Goal: Contribute content: Contribute content

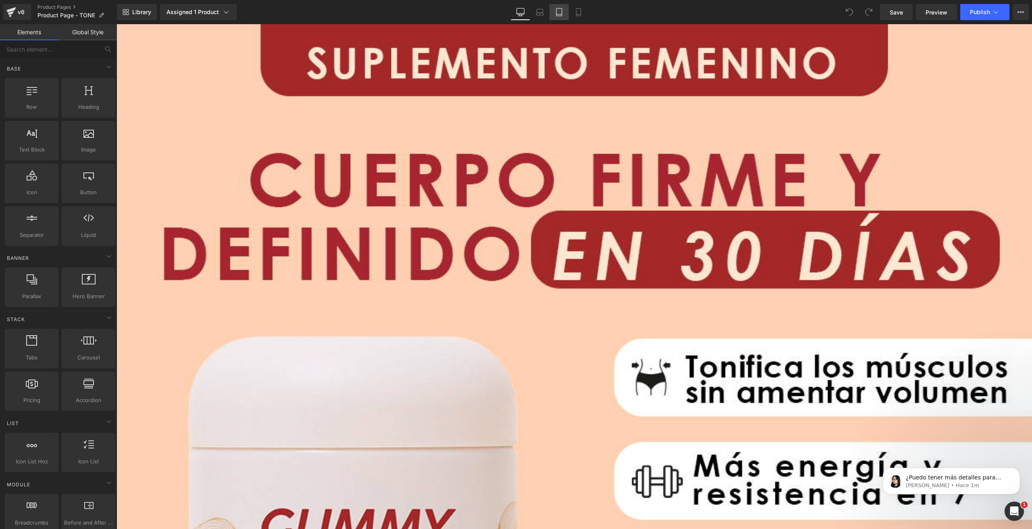
click at [555, 15] on icon at bounding box center [559, 12] width 8 height 8
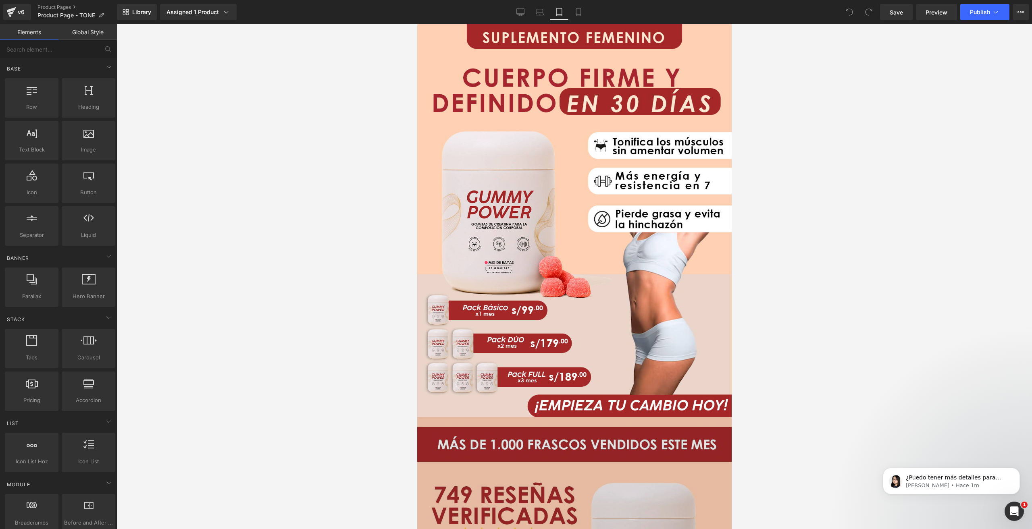
click at [536, 165] on img at bounding box center [574, 220] width 314 height 393
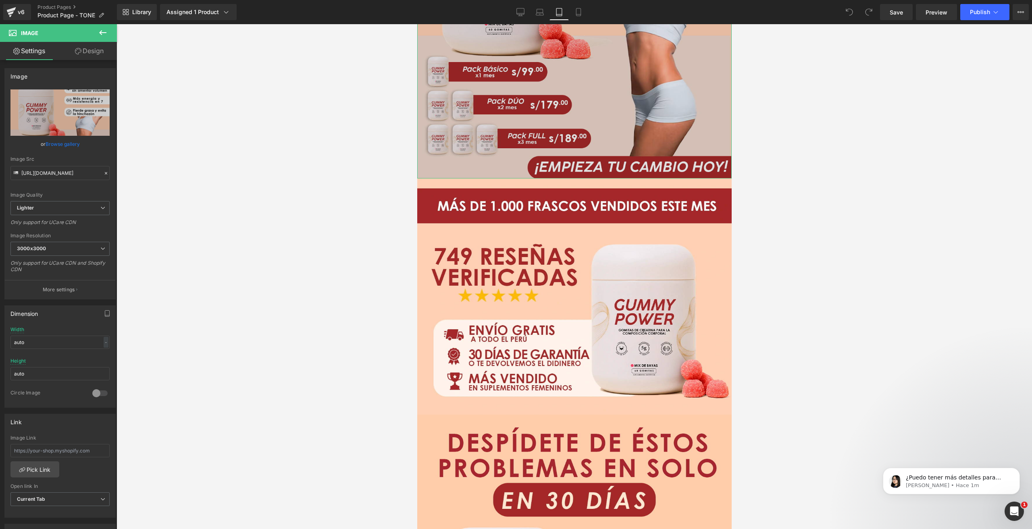
scroll to position [322, 0]
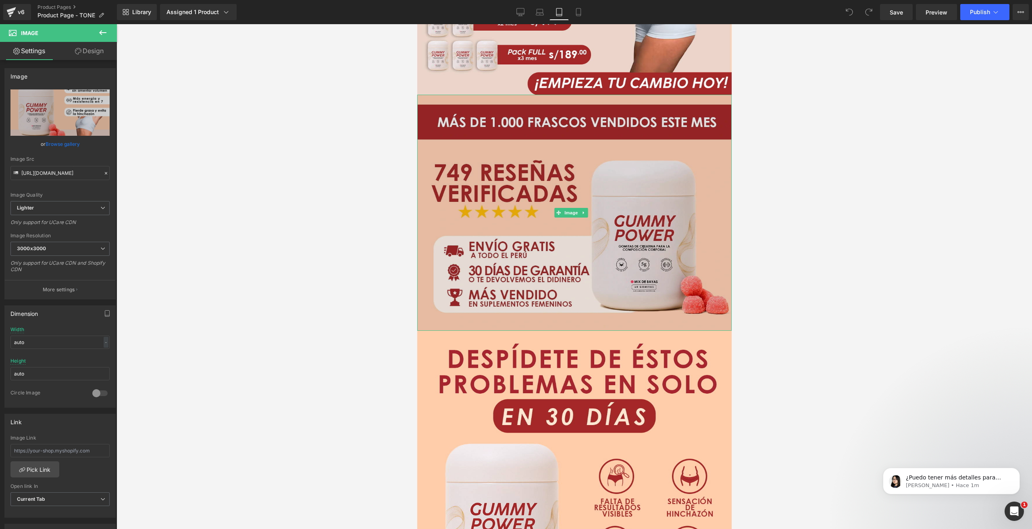
click at [534, 255] on img at bounding box center [574, 213] width 314 height 236
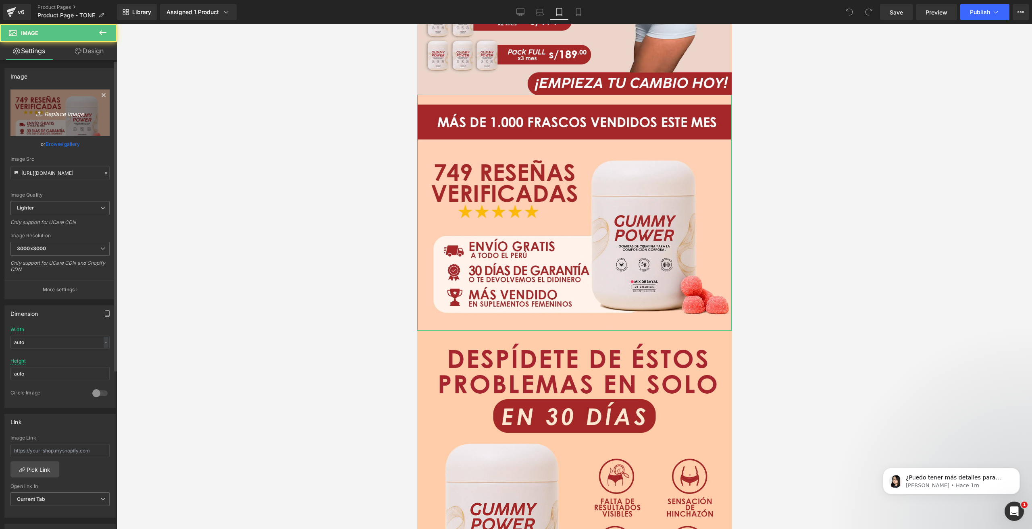
click at [56, 111] on icon "Replace Image" at bounding box center [60, 113] width 64 height 10
type input "C:\fakepath\F2-TONE RESEÑA.webp"
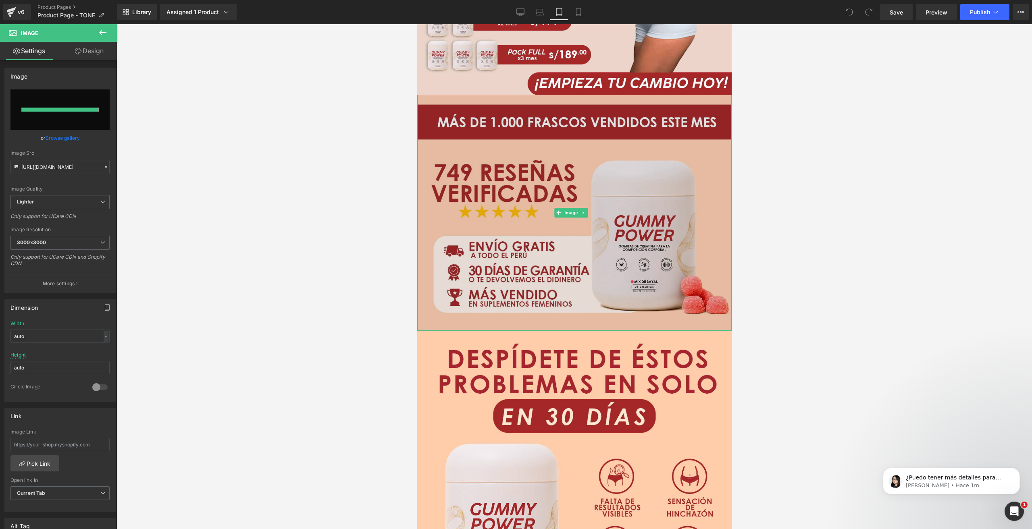
type input "[URL][DOMAIN_NAME]"
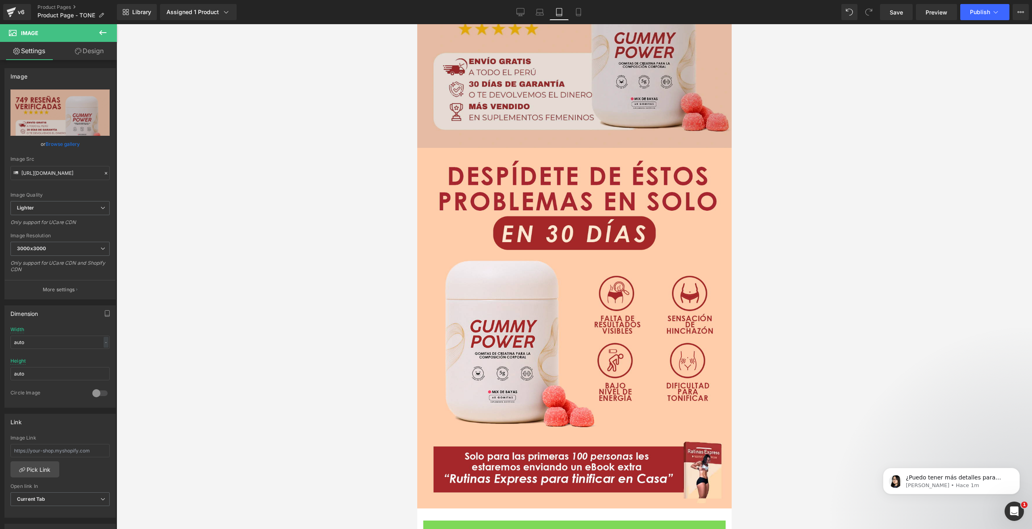
scroll to position [524, 0]
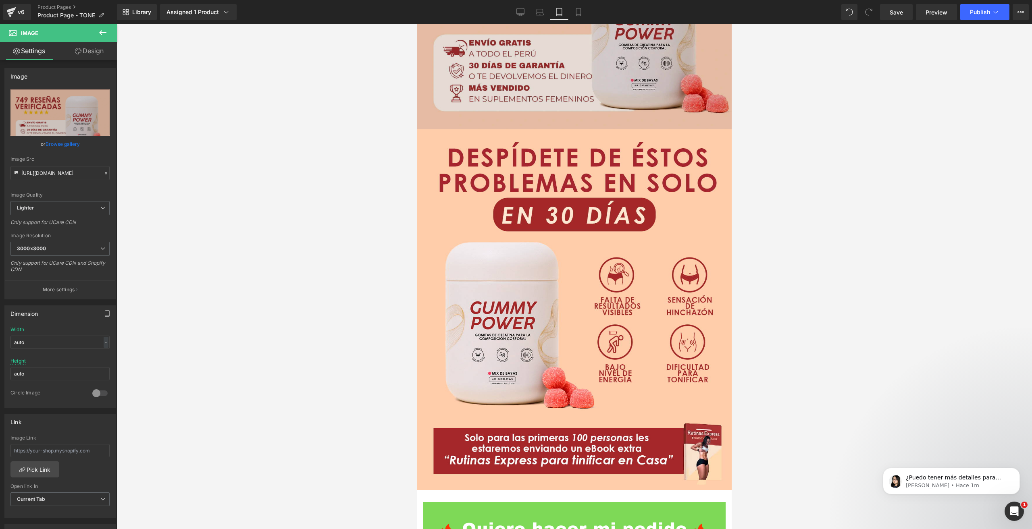
click at [527, 290] on img at bounding box center [574, 309] width 314 height 361
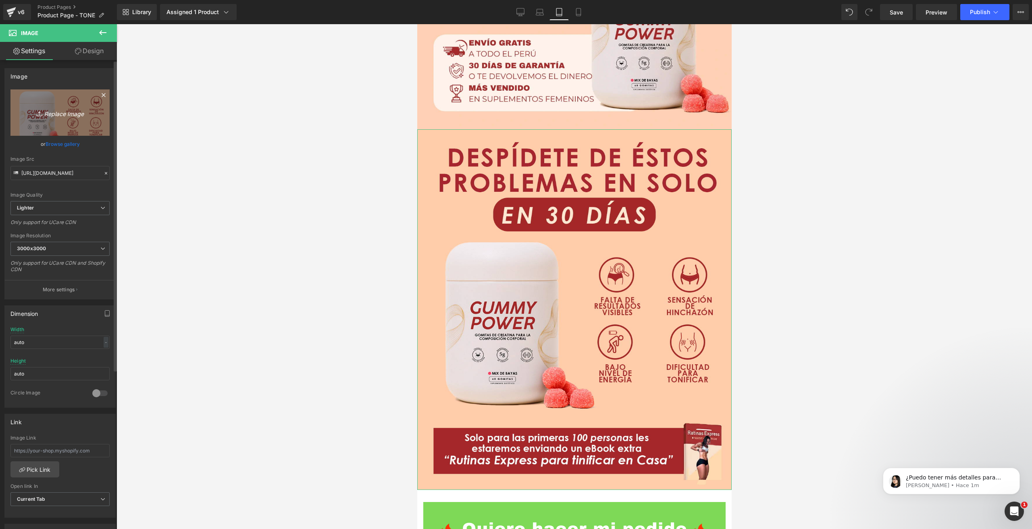
click at [59, 114] on icon "Replace Image" at bounding box center [60, 113] width 64 height 10
type input "C:\fakepath\F3-TONE PROBLEMA.webp"
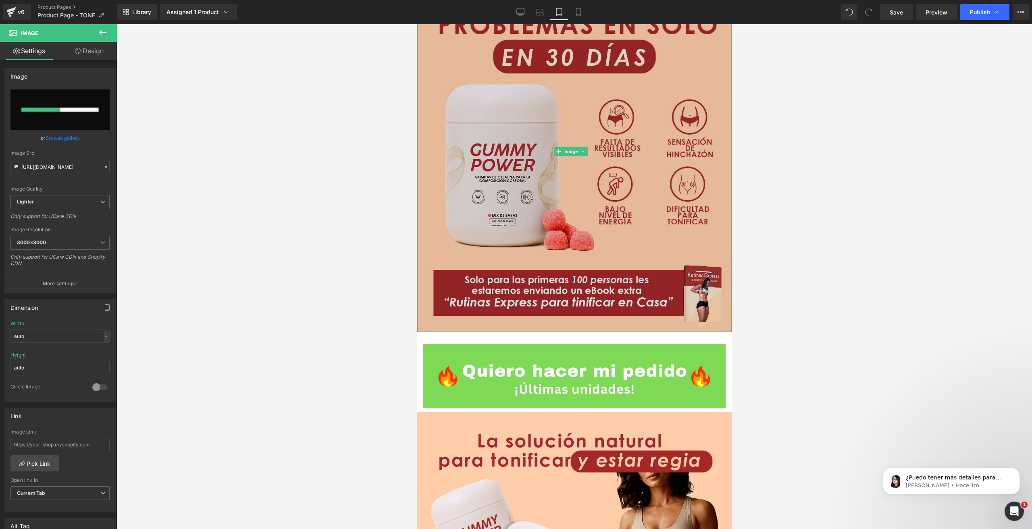
scroll to position [685, 0]
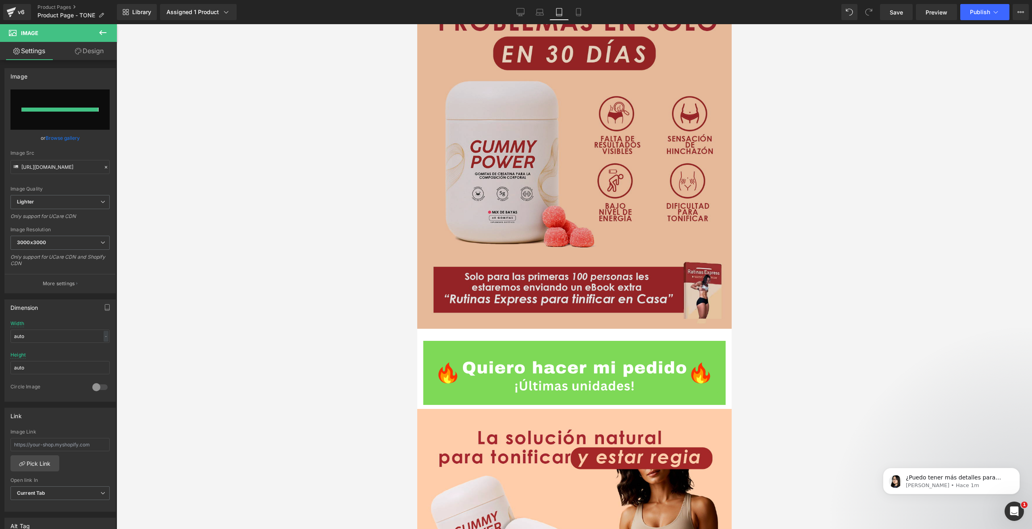
type input "[URL][DOMAIN_NAME]"
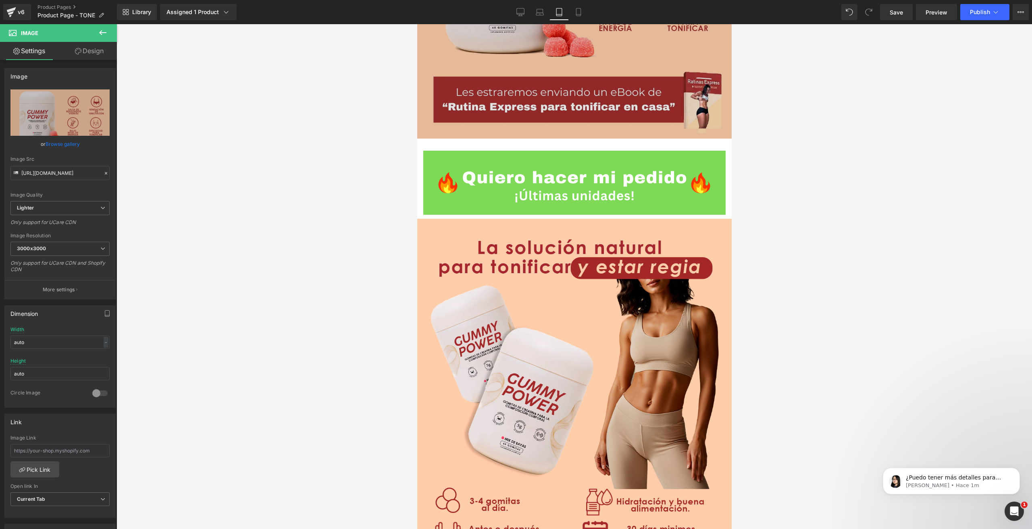
scroll to position [967, 0]
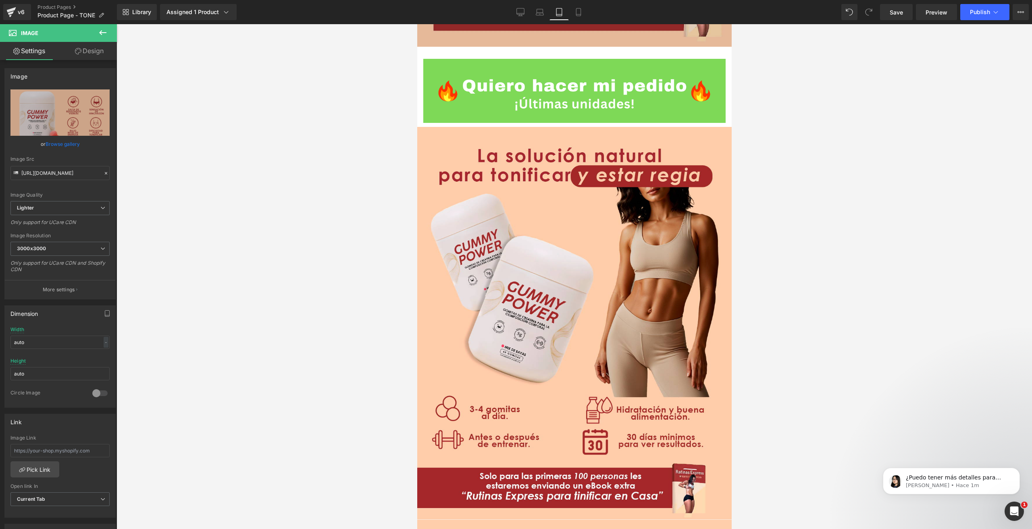
click at [470, 323] on img at bounding box center [574, 323] width 314 height 393
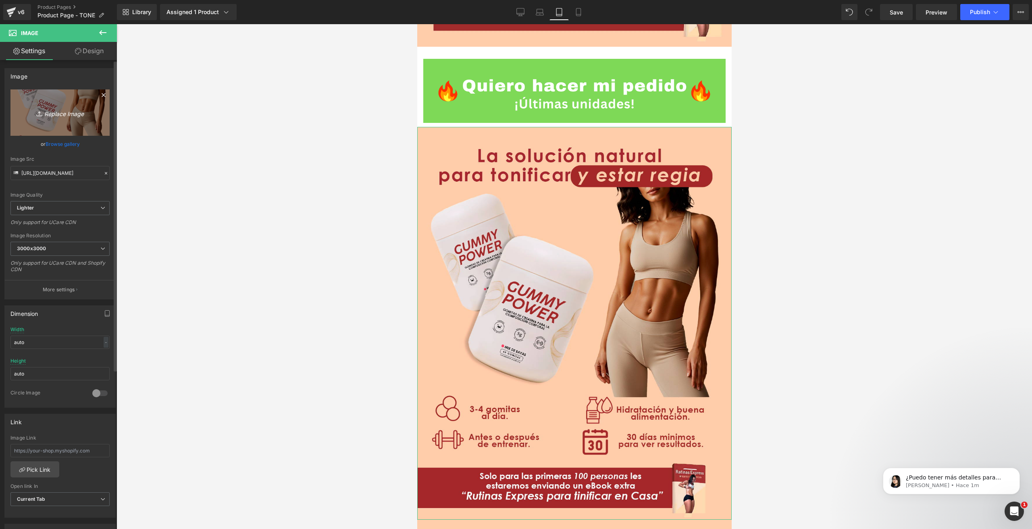
click at [54, 112] on icon "Replace Image" at bounding box center [60, 113] width 64 height 10
type input "C:\fakepath\F4-Tone solución natural.webp"
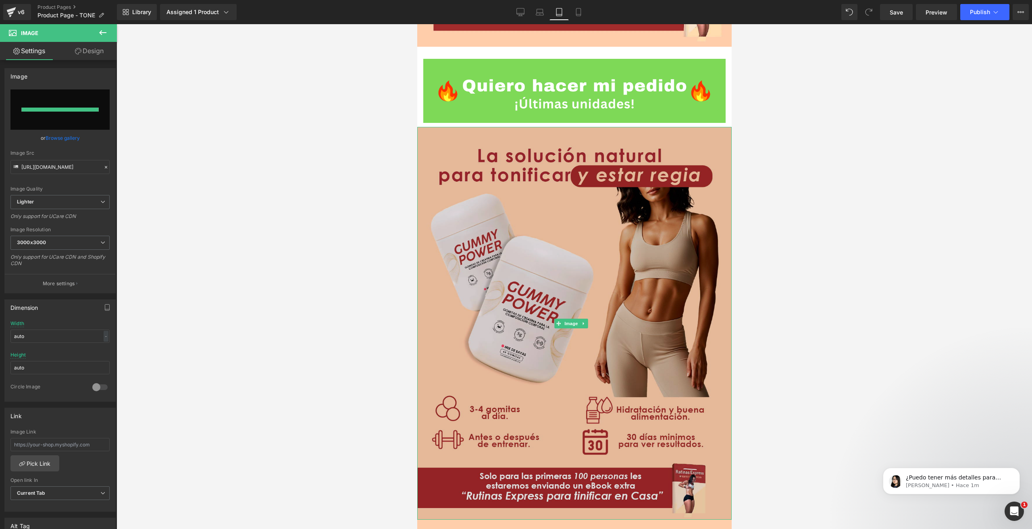
type input "[URL][DOMAIN_NAME]"
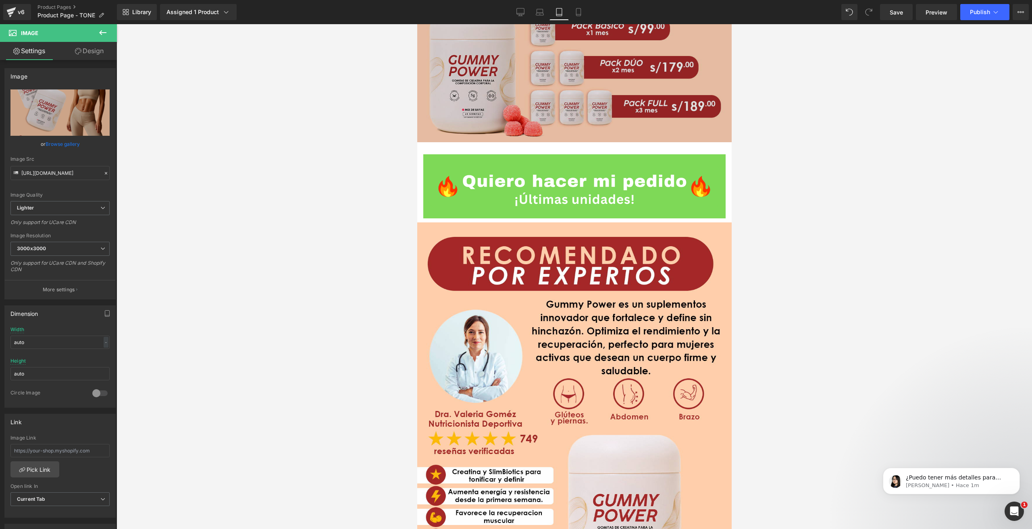
scroll to position [2015, 0]
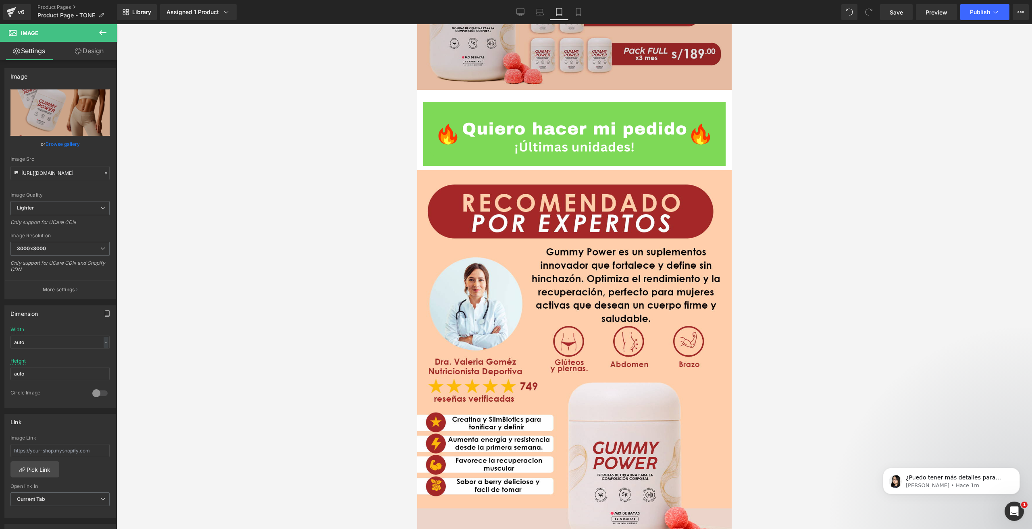
click at [575, 274] on img at bounding box center [574, 366] width 314 height 393
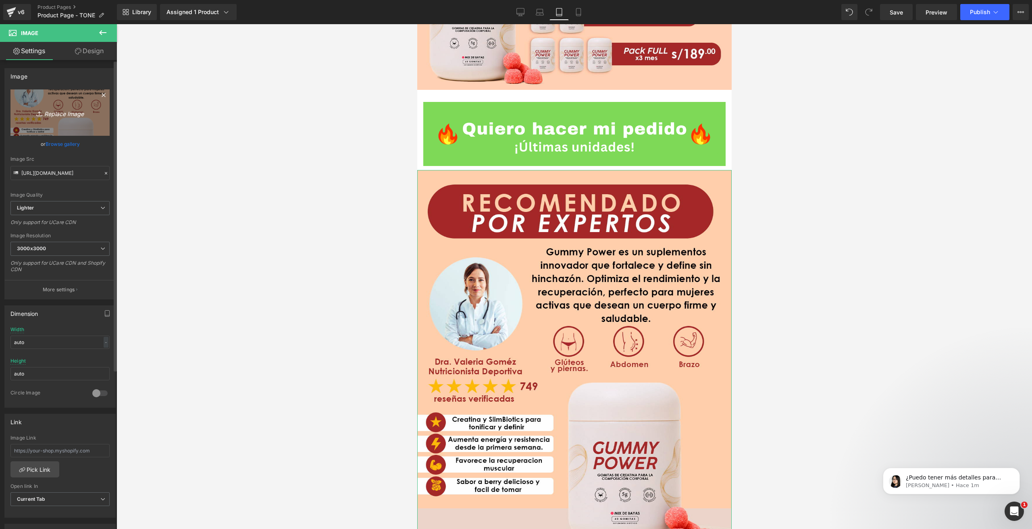
click at [62, 112] on icon "Replace Image" at bounding box center [60, 113] width 64 height 10
type input "C:\fakepath\F7-Tone reconocimiento.webp"
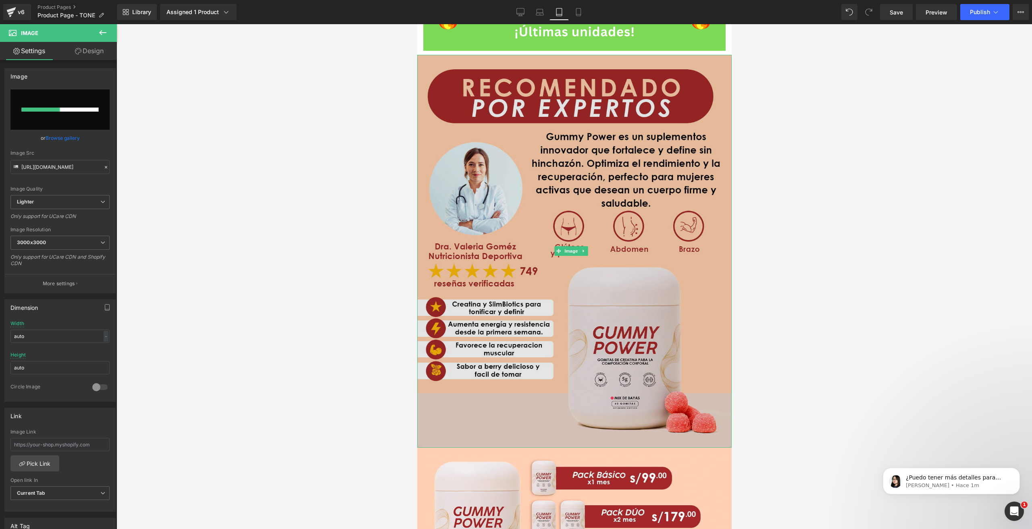
scroll to position [2136, 0]
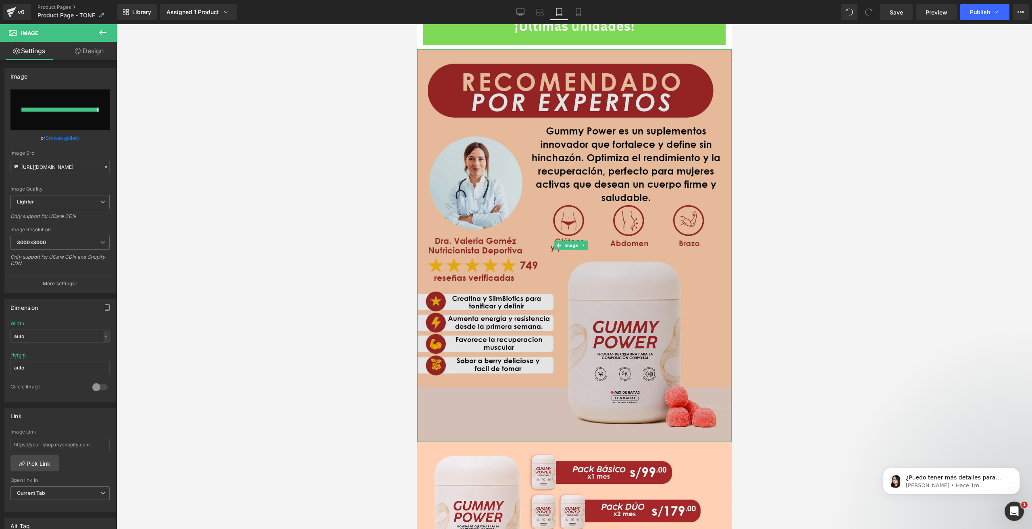
type input "[URL][DOMAIN_NAME]"
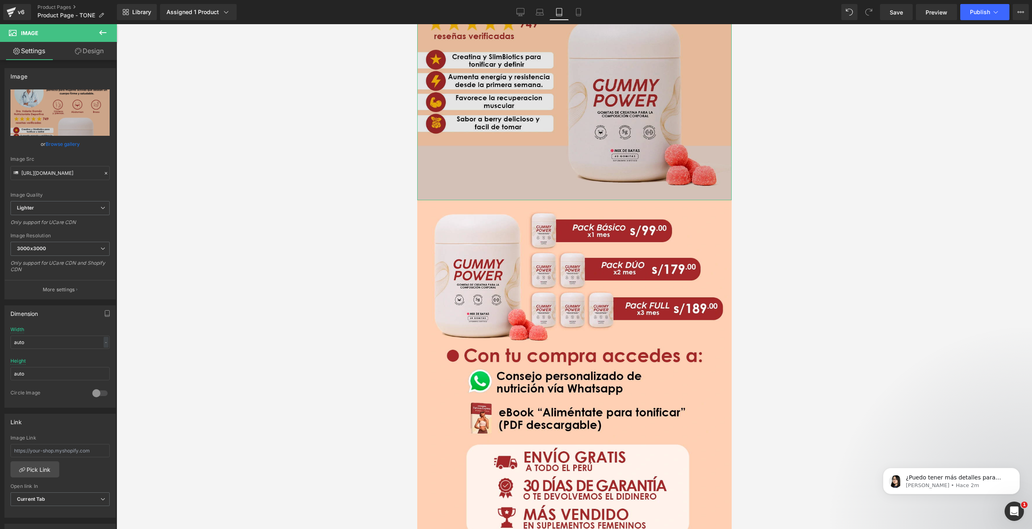
scroll to position [2418, 0]
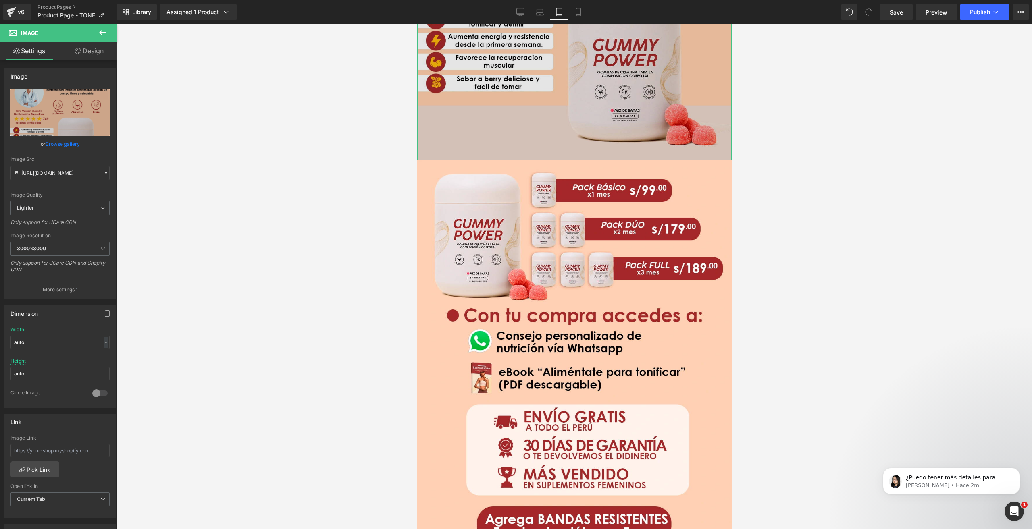
click at [576, 314] on img at bounding box center [574, 482] width 314 height 644
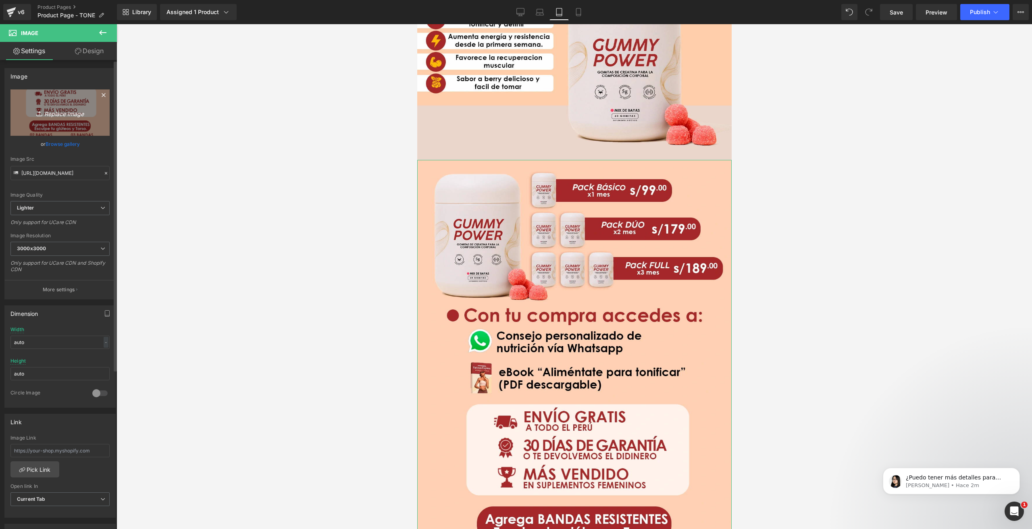
click at [65, 111] on icon "Replace Image" at bounding box center [60, 113] width 64 height 10
type input "C:\fakepath\F8-Tone resumen.webp"
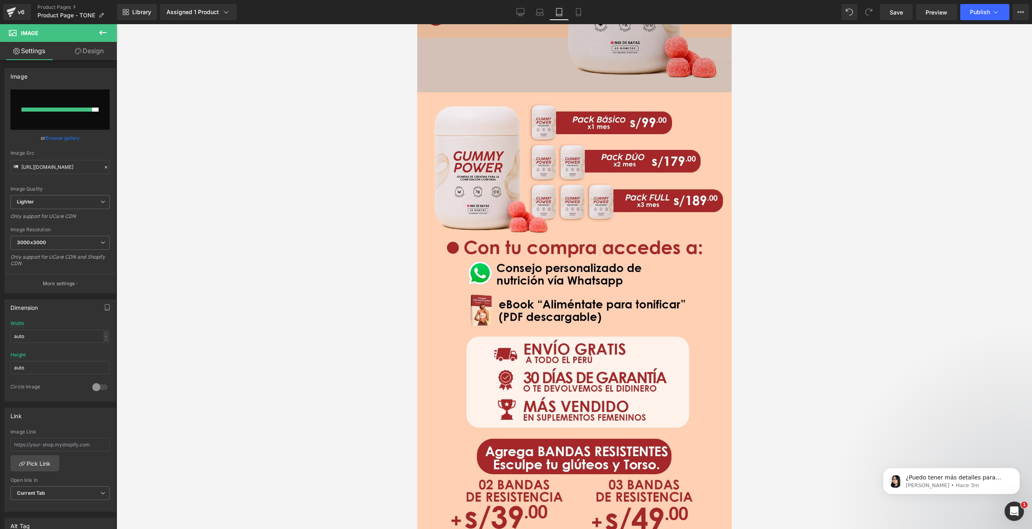
scroll to position [2498, 0]
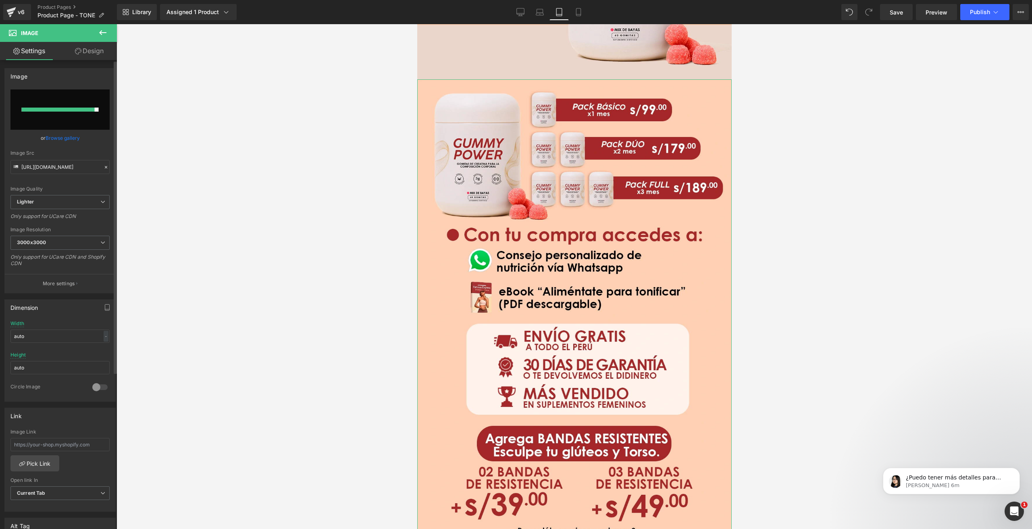
click at [66, 113] on input "file" at bounding box center [59, 109] width 99 height 40
type input "C:\fakepath\F8-Tone resumen.webp"
type input "[URL][DOMAIN_NAME]"
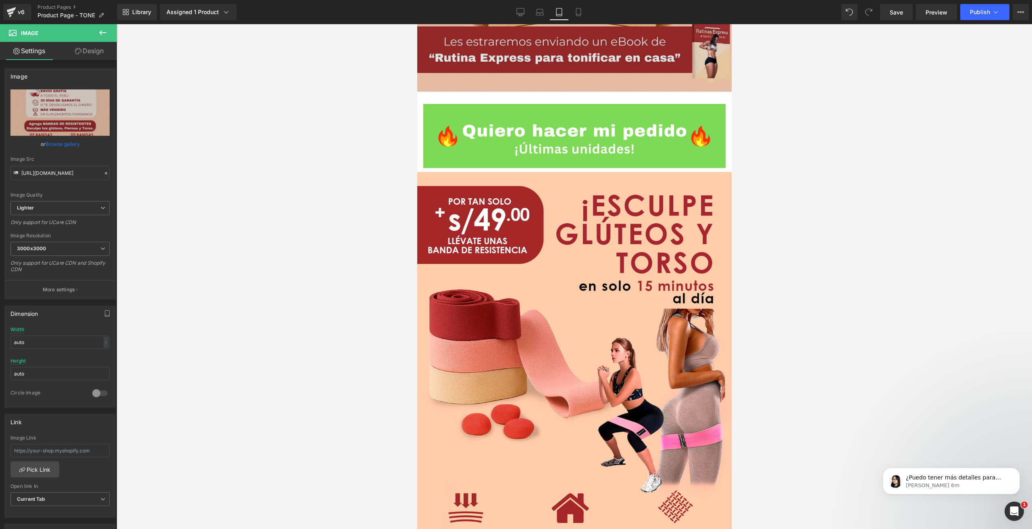
scroll to position [3143, 0]
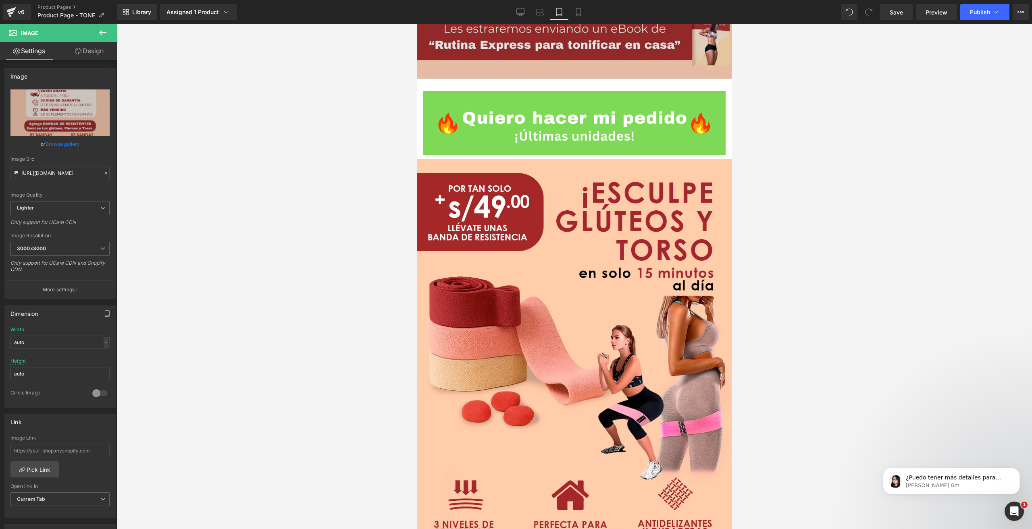
click at [527, 287] on img at bounding box center [574, 355] width 314 height 393
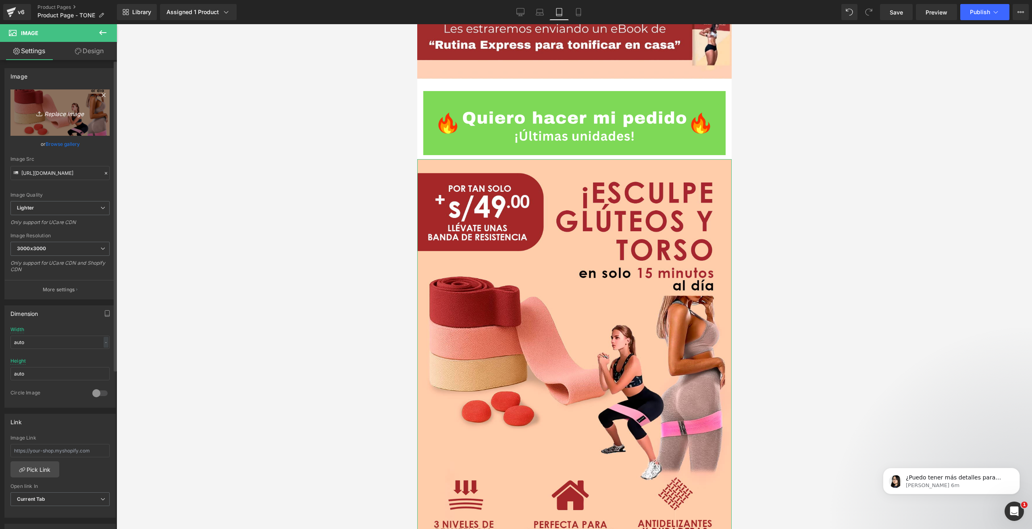
click at [62, 114] on icon "Replace Image" at bounding box center [60, 113] width 64 height 10
type input "C:\fakepath\F9-Tone Upsell.webp"
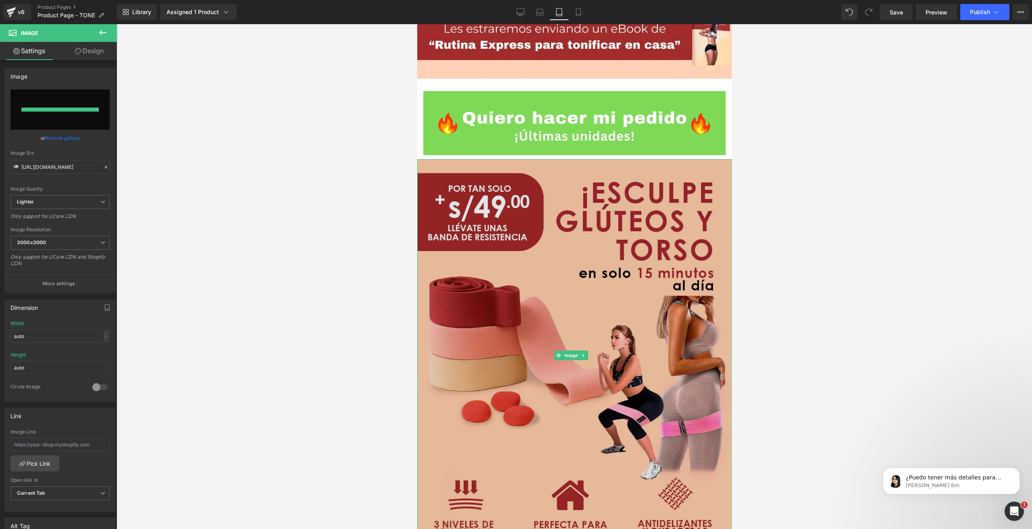
type input "[URL][DOMAIN_NAME]"
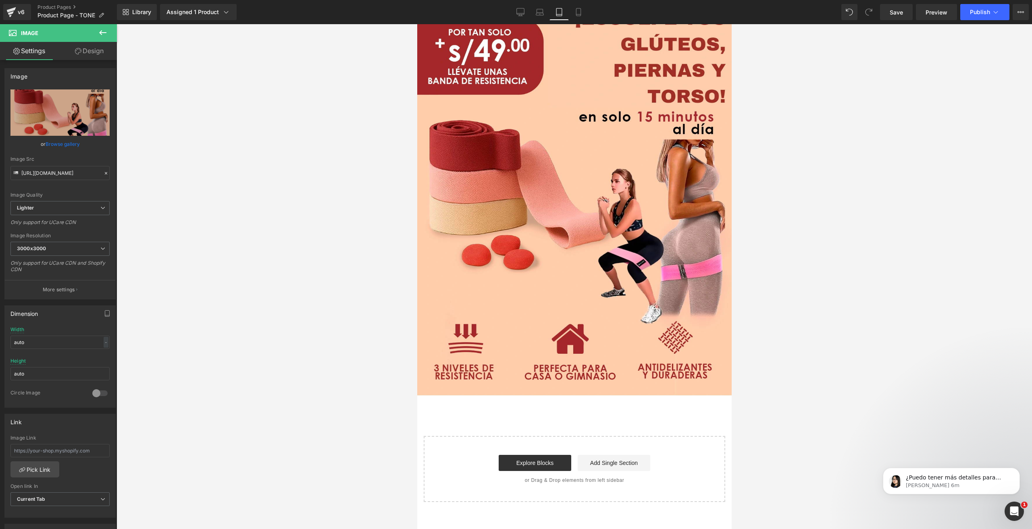
scroll to position [3310, 0]
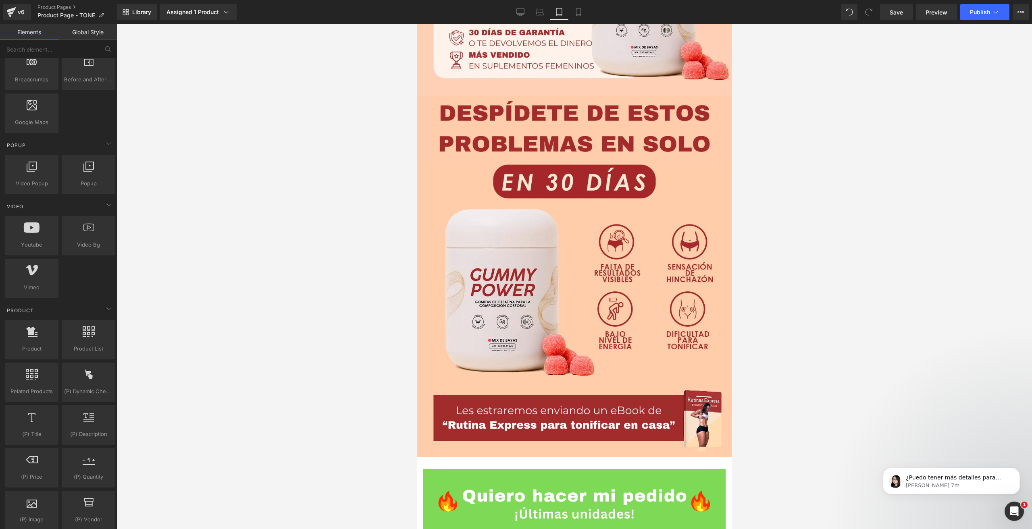
scroll to position [616, 0]
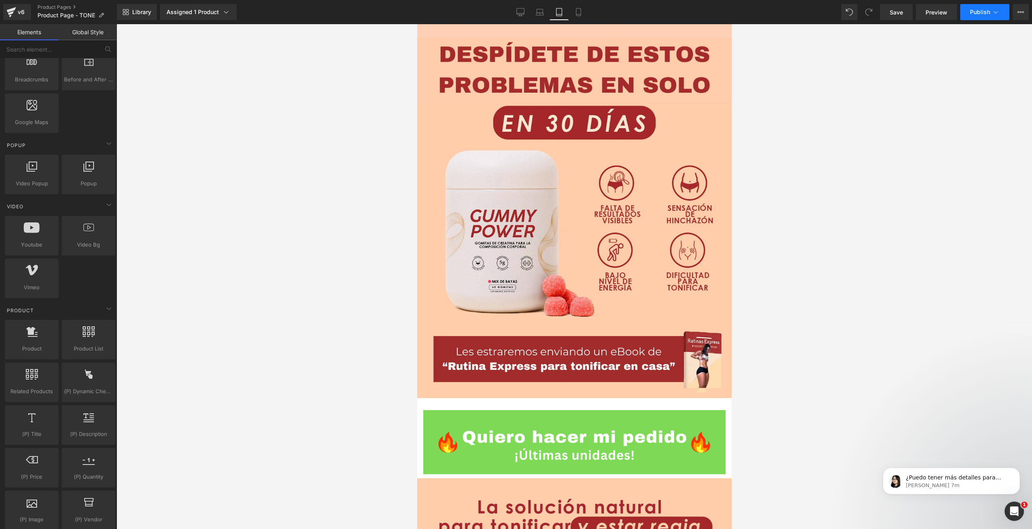
click at [996, 12] on icon at bounding box center [995, 12] width 8 height 8
click at [899, 10] on span "Save" at bounding box center [895, 12] width 13 height 8
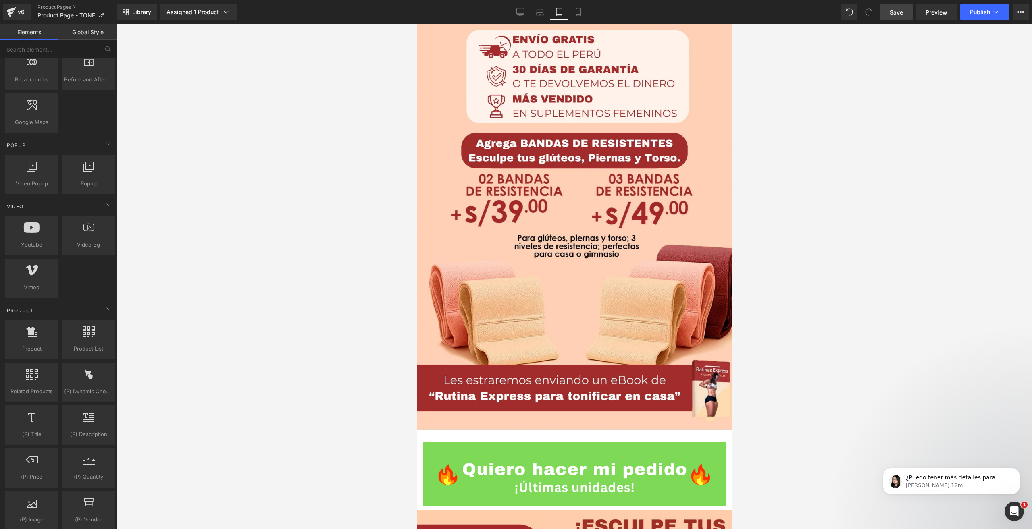
scroll to position [2953, 0]
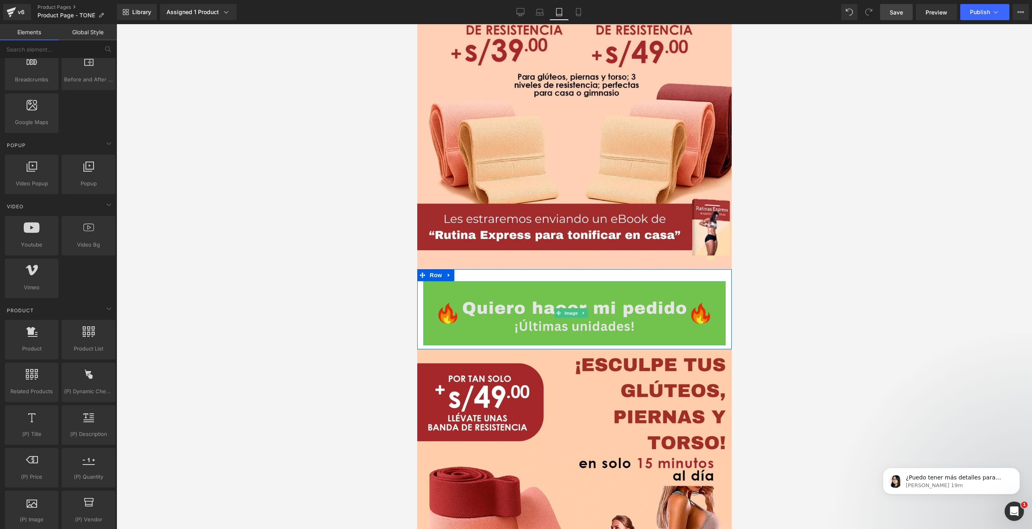
click at [558, 281] on img at bounding box center [574, 313] width 302 height 64
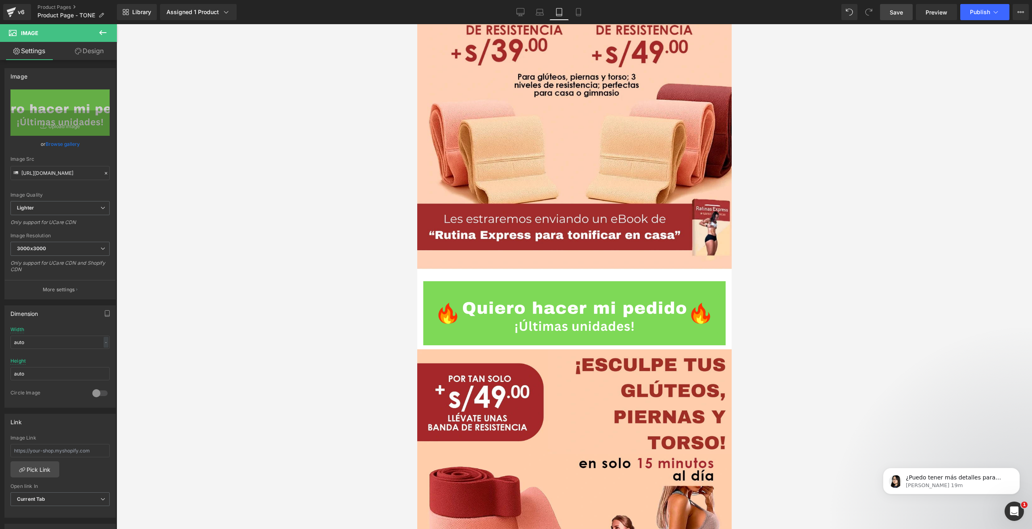
click at [925, 72] on div at bounding box center [573, 276] width 915 height 505
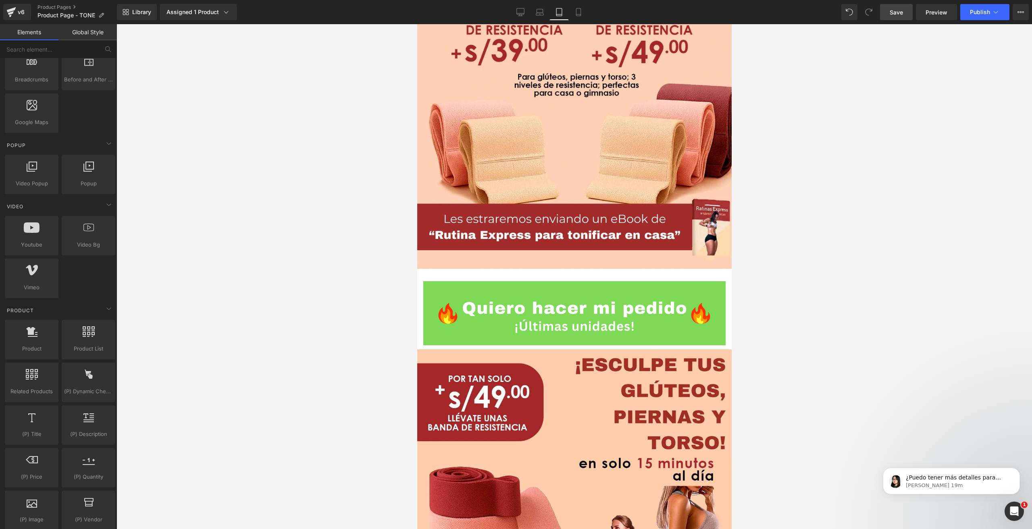
click at [888, 11] on link "Save" at bounding box center [896, 12] width 33 height 16
